Goal: Task Accomplishment & Management: Use online tool/utility

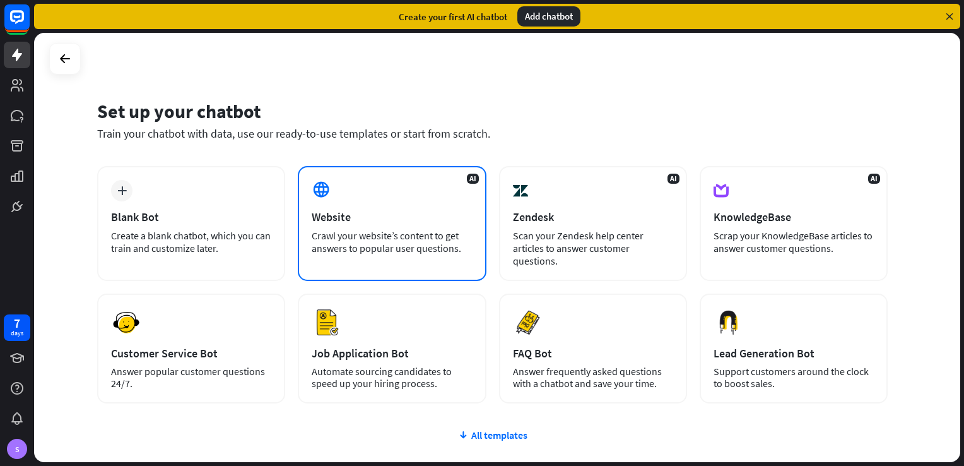
click at [371, 186] on div "AI Website Crawl your website’s content to get answers to popular user question…" at bounding box center [392, 223] width 188 height 115
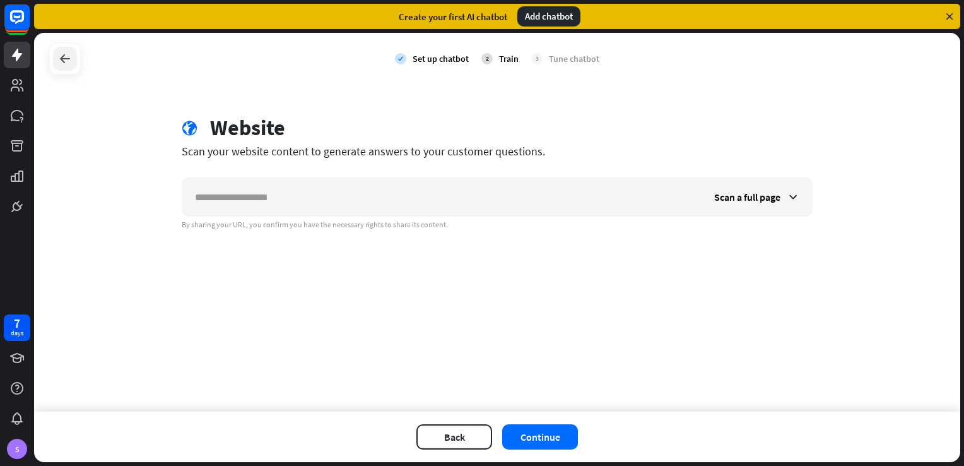
click at [76, 57] on div at bounding box center [65, 59] width 24 height 24
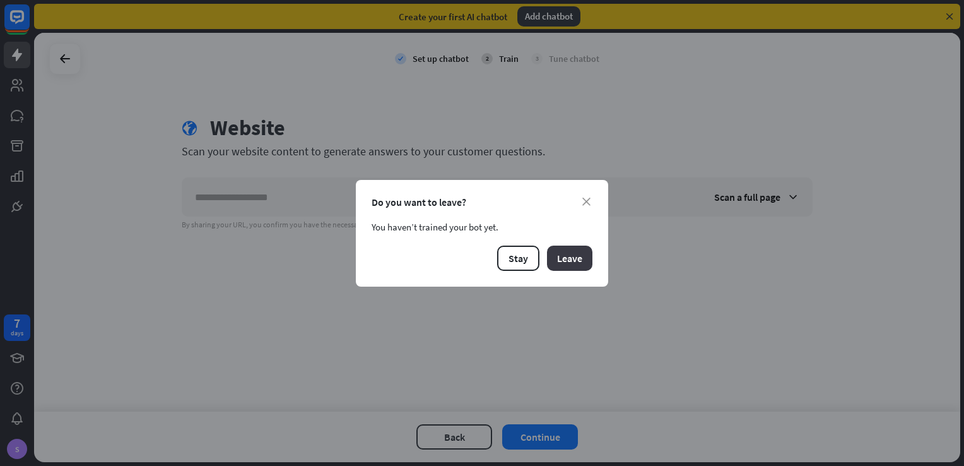
click at [580, 251] on button "Leave" at bounding box center [569, 258] width 45 height 25
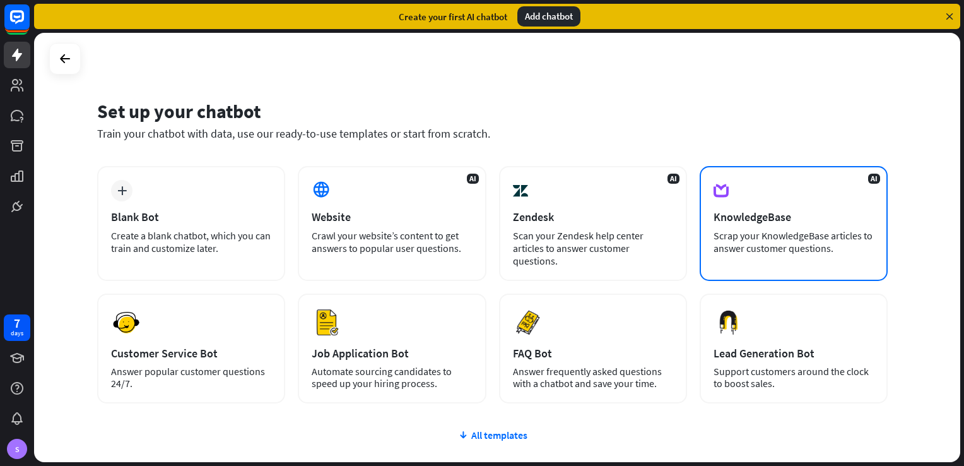
click at [769, 244] on div "Scrap your KnowledgeBase articles to answer customer questions." at bounding box center [794, 241] width 160 height 25
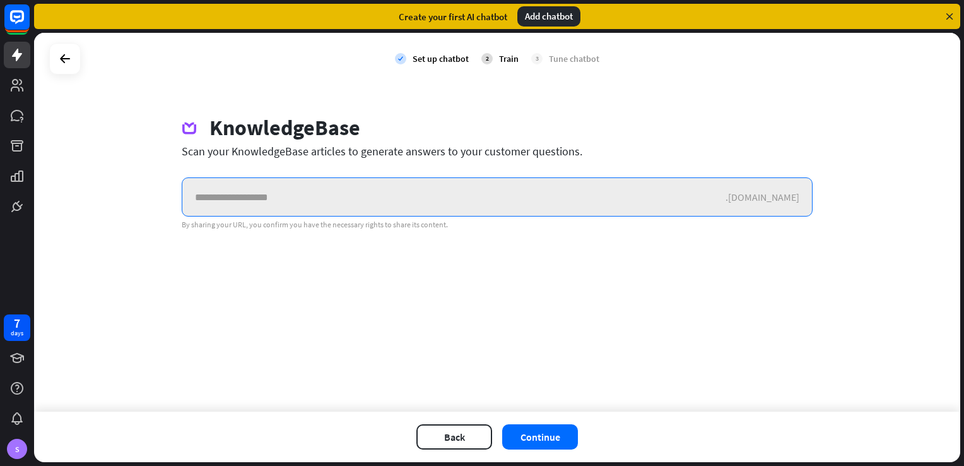
click at [389, 187] on input "text" at bounding box center [453, 197] width 543 height 38
paste input "**********"
type input "**********"
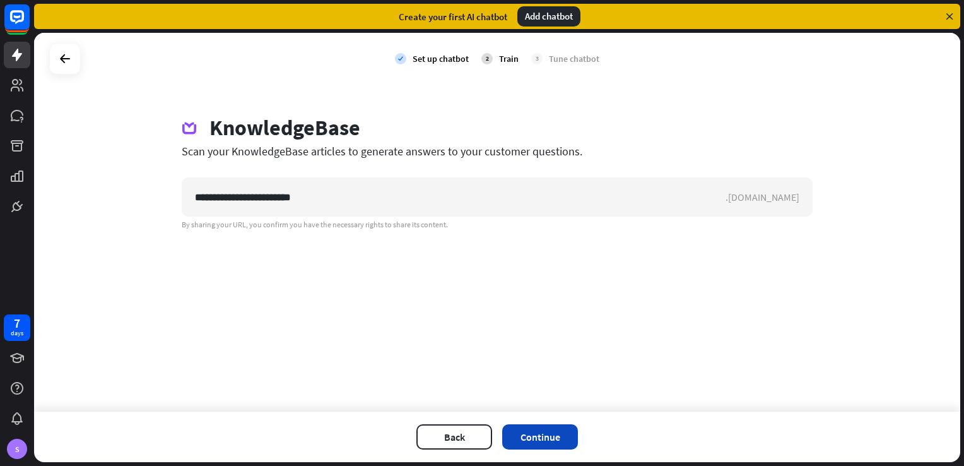
click at [552, 432] on button "Continue" at bounding box center [540, 436] width 76 height 25
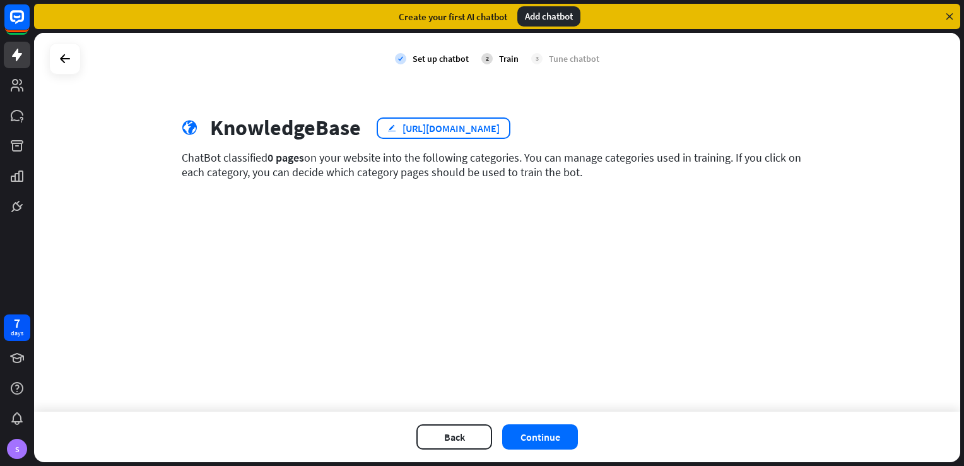
click at [511, 128] on div "edit [URL][DOMAIN_NAME]" at bounding box center [444, 127] width 134 height 21
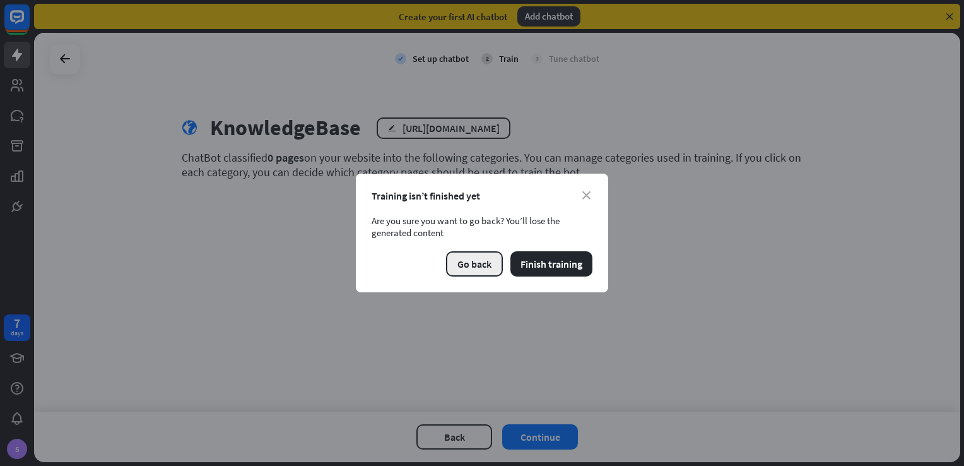
click at [485, 266] on button "Go back" at bounding box center [474, 263] width 57 height 25
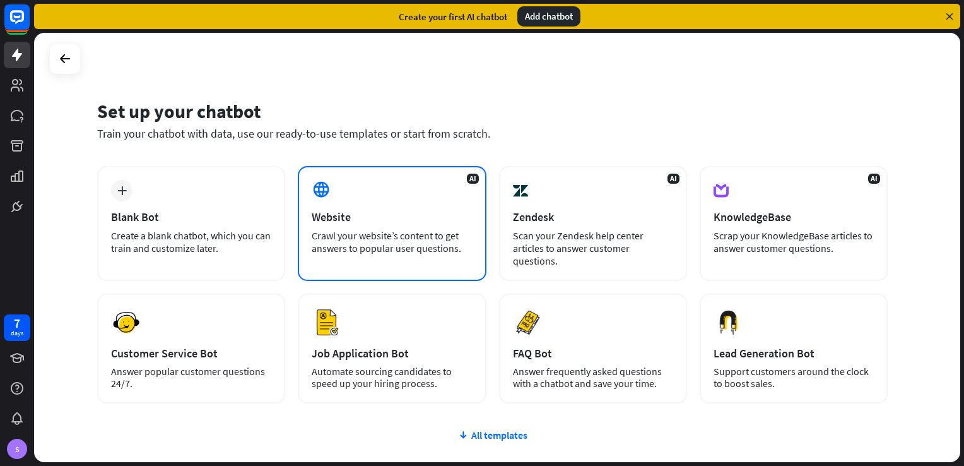
click at [389, 249] on div "Crawl your website’s content to get answers to popular user questions." at bounding box center [392, 241] width 160 height 25
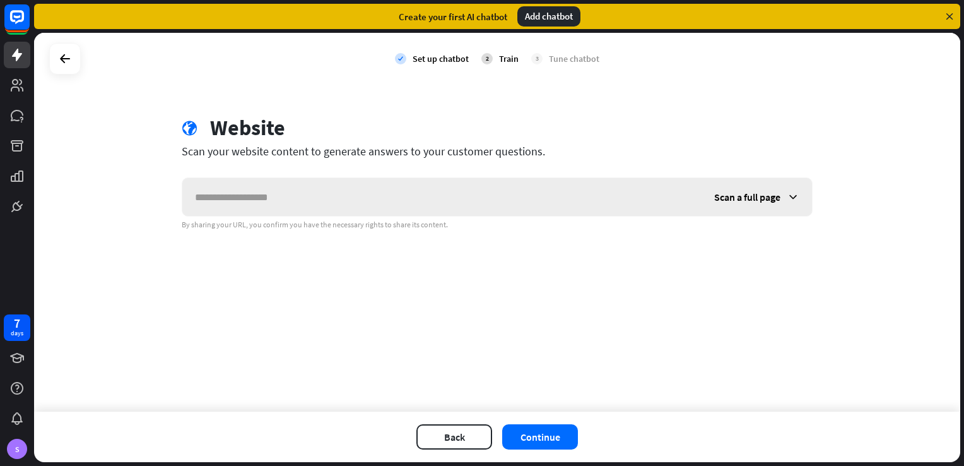
click at [790, 198] on icon at bounding box center [793, 197] width 13 height 13
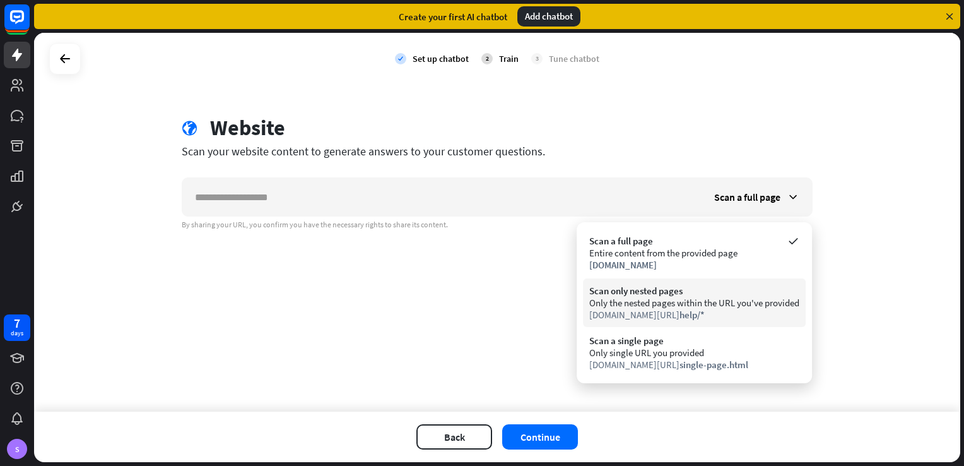
click at [704, 305] on div "Only the nested pages within the URL you've provided" at bounding box center [695, 303] width 210 height 12
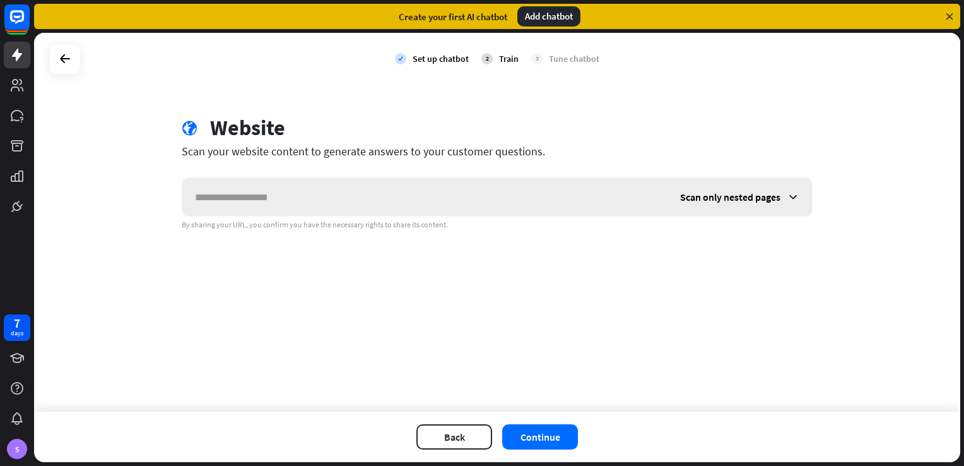
click at [775, 193] on span "Scan only nested pages" at bounding box center [730, 197] width 100 height 13
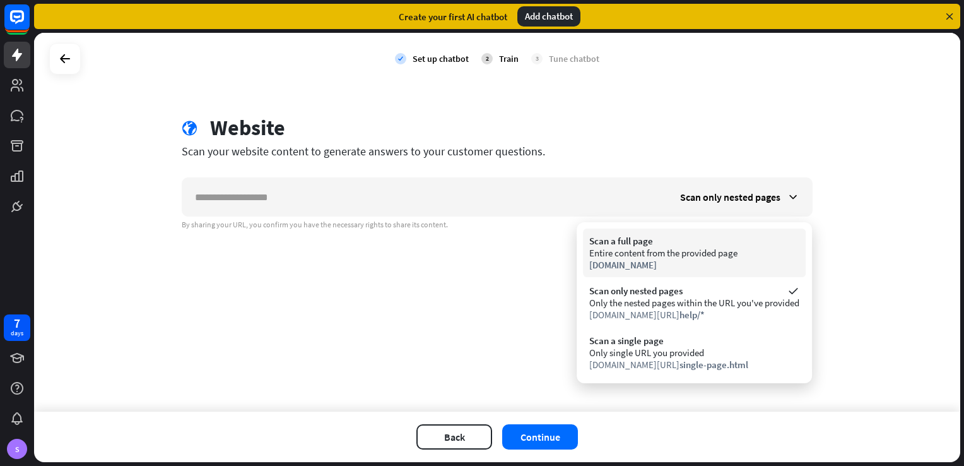
click at [760, 264] on div "[DOMAIN_NAME]" at bounding box center [695, 265] width 210 height 12
